Goal: Information Seeking & Learning: Stay updated

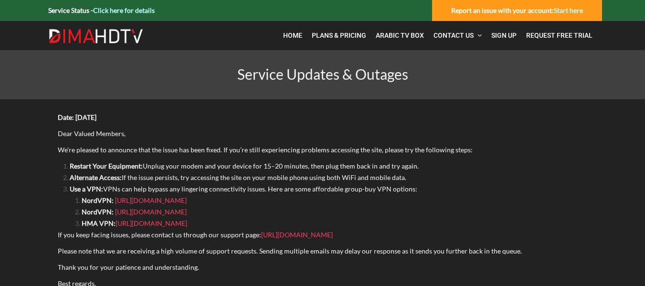
drag, startPoint x: 510, startPoint y: 1, endPoint x: 256, endPoint y: 83, distance: 266.9
click at [290, 114] on p "Date: [DATE]" at bounding box center [323, 117] width 530 height 11
click at [294, 36] on span "Home" at bounding box center [292, 36] width 19 height 8
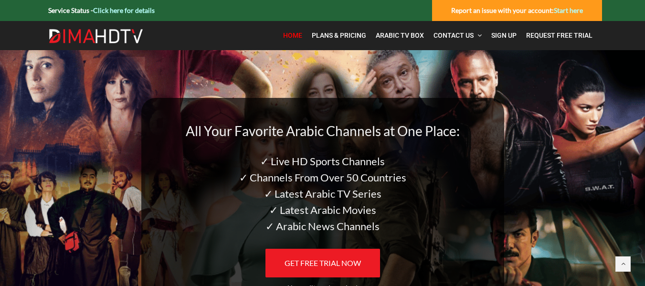
click at [125, 10] on link "Click here for details" at bounding box center [124, 10] width 62 height 8
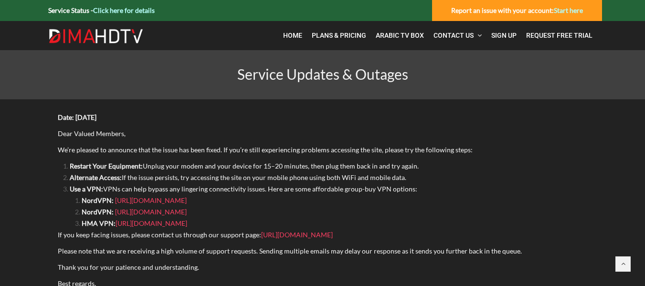
click at [125, 12] on link "Click here for details" at bounding box center [124, 10] width 62 height 8
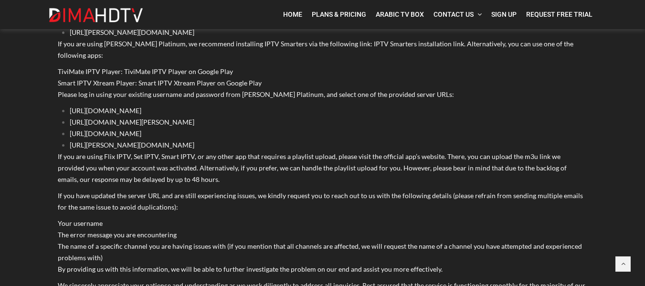
scroll to position [1432, 0]
